Goal: Information Seeking & Learning: Learn about a topic

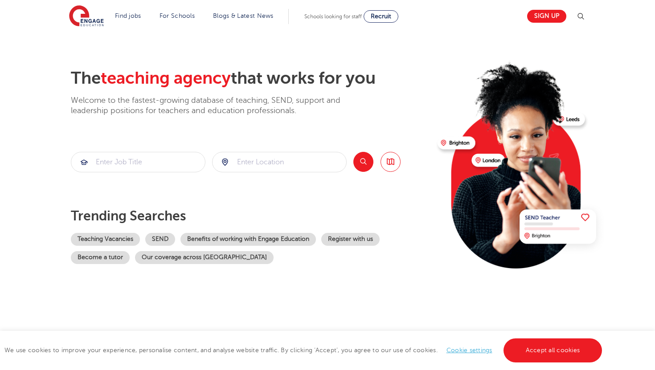
scroll to position [25, 0]
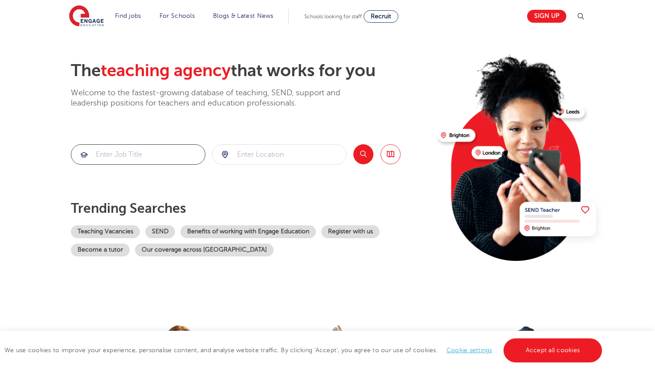
click at [147, 152] on input "search" at bounding box center [138, 155] width 134 height 20
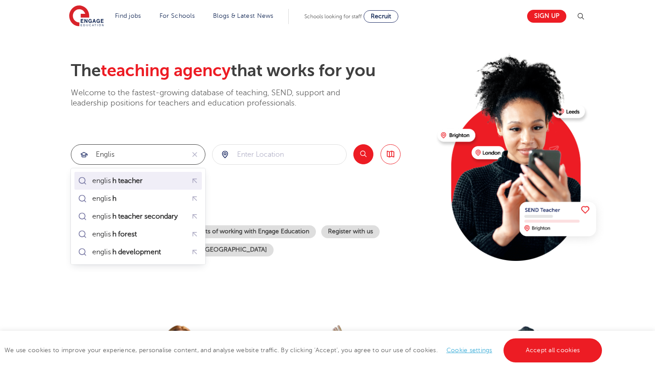
click at [151, 182] on div "englis h teacher" at bounding box center [138, 181] width 124 height 14
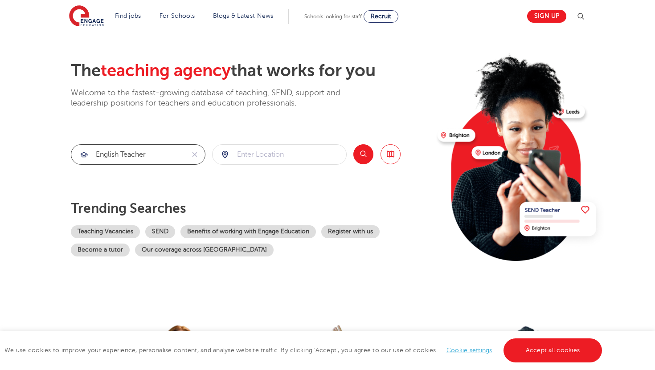
type input "english teacher"
click at [363, 153] on button "Search" at bounding box center [363, 154] width 20 height 20
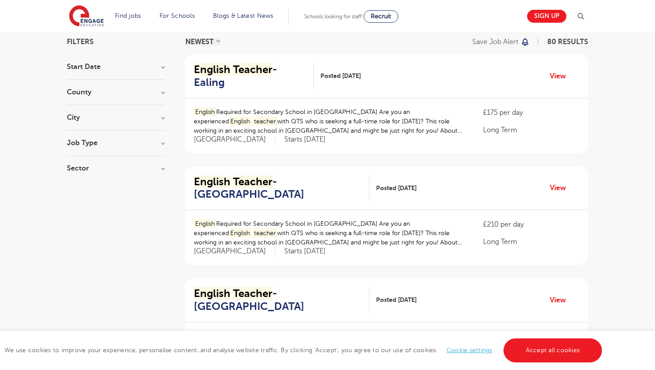
scroll to position [83, 0]
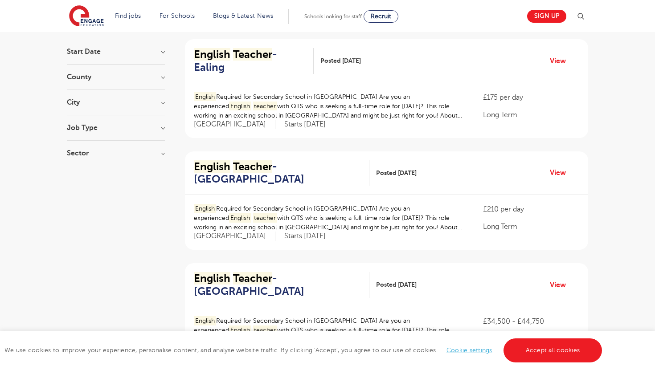
click at [163, 126] on h3 "Job Type" at bounding box center [116, 127] width 98 height 7
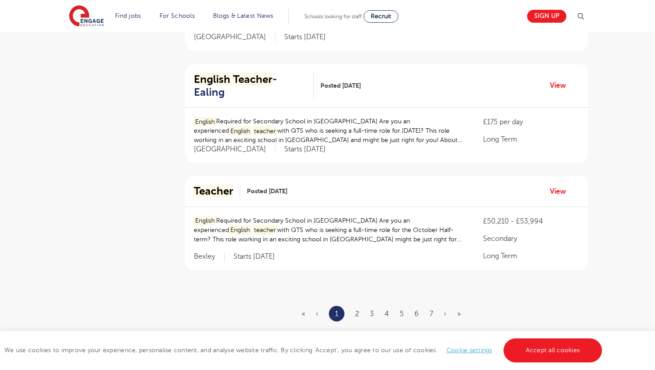
scroll to position [981, 0]
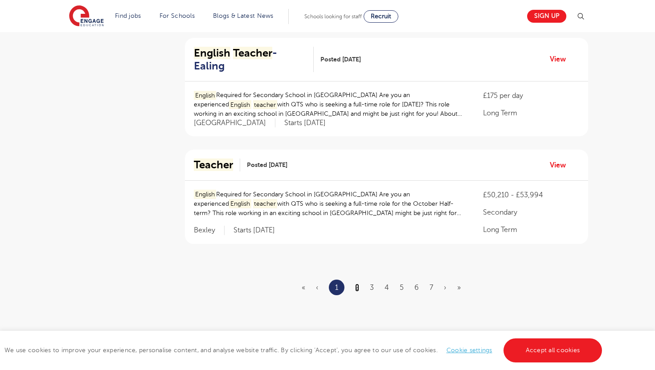
click at [358, 284] on link "2" at bounding box center [357, 288] width 4 height 8
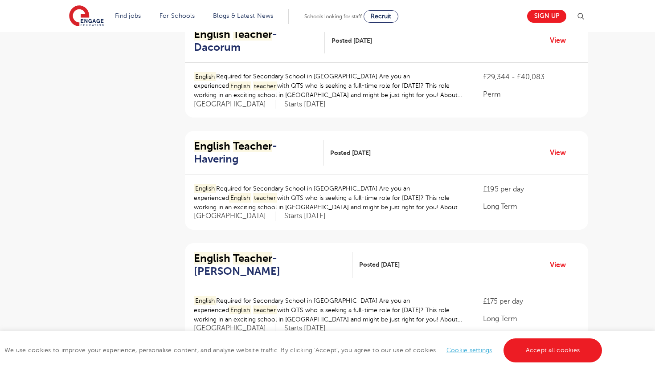
scroll to position [477, 0]
